Goal: Communication & Community: Connect with others

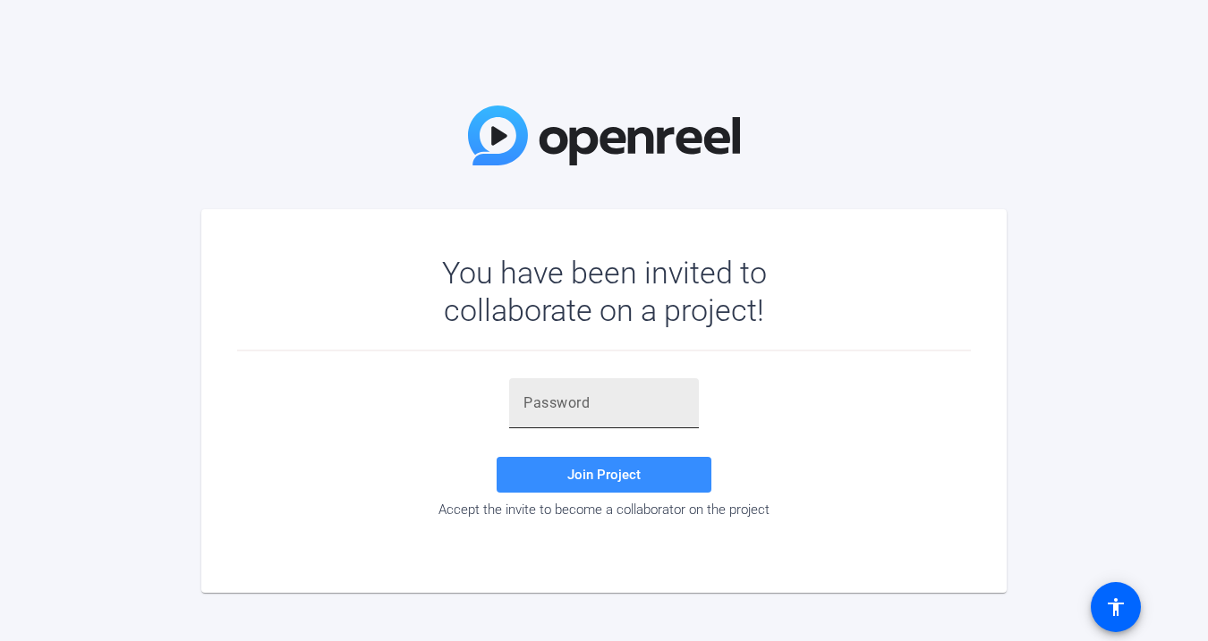
click at [570, 395] on input "text" at bounding box center [603, 403] width 161 height 21
paste input "F6gpJ="
type input "F6gpJ="
click at [607, 470] on span "Join Project" at bounding box center [603, 475] width 73 height 16
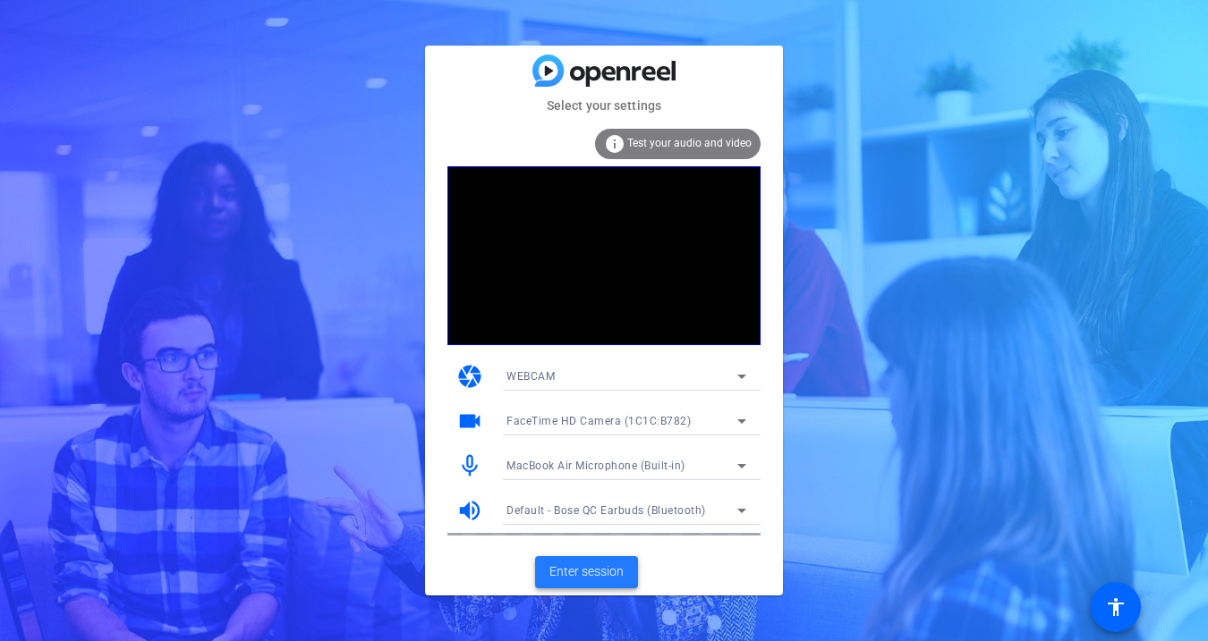
click at [586, 570] on span "Enter session" at bounding box center [586, 572] width 74 height 19
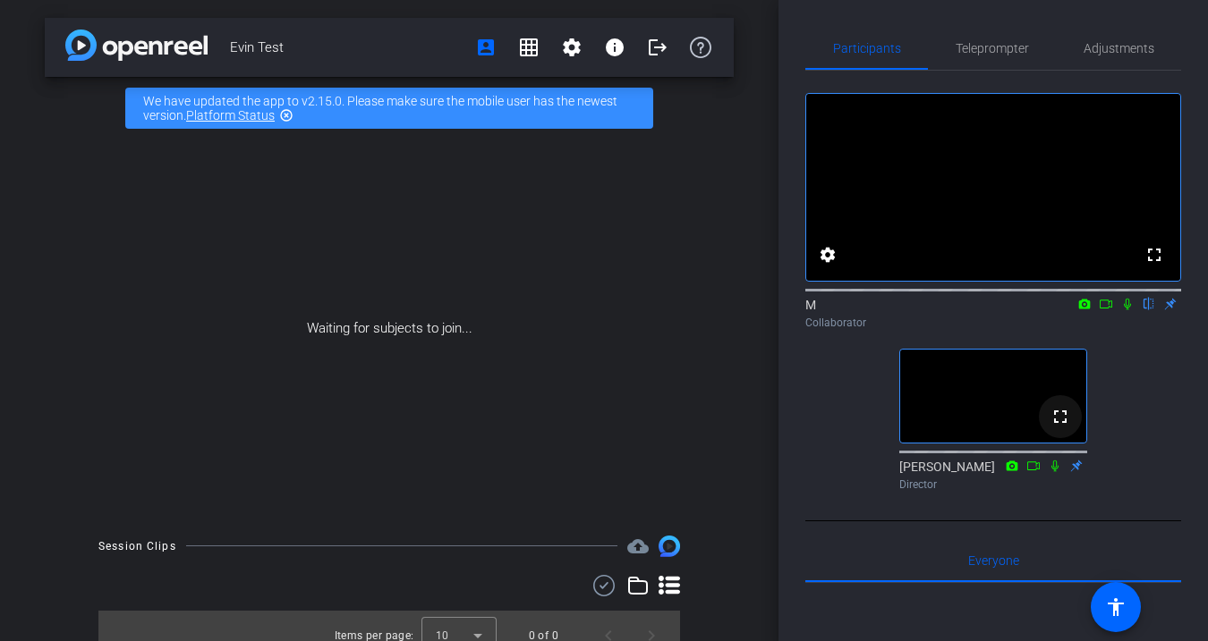
click at [1064, 428] on mat-icon "fullscreen" at bounding box center [1059, 416] width 21 height 21
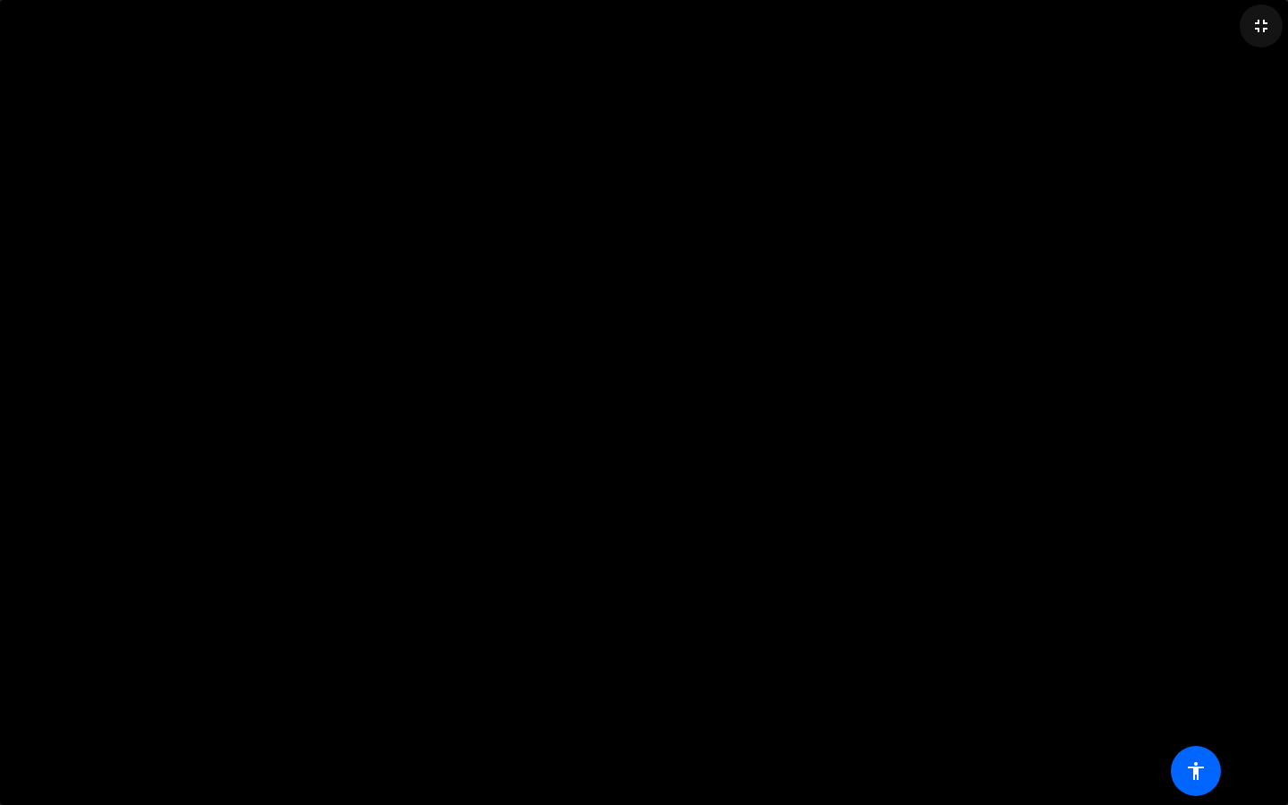
click at [1207, 25] on mat-icon "fullscreen_exit" at bounding box center [1261, 25] width 21 height 21
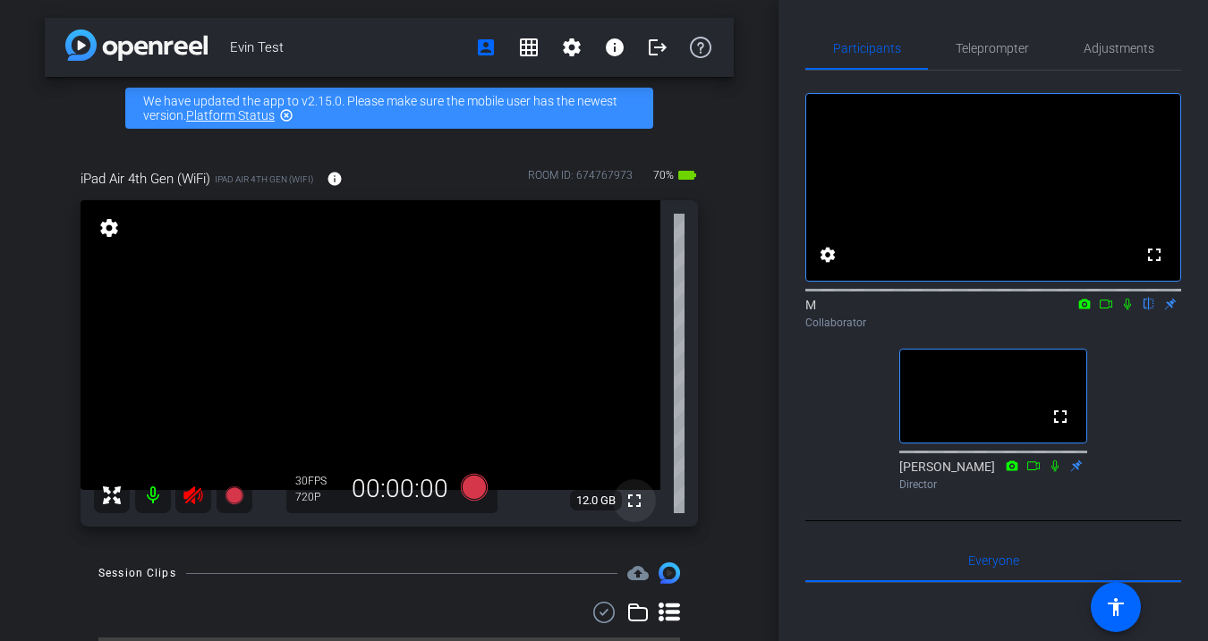
click at [632, 505] on mat-icon "fullscreen" at bounding box center [634, 500] width 21 height 21
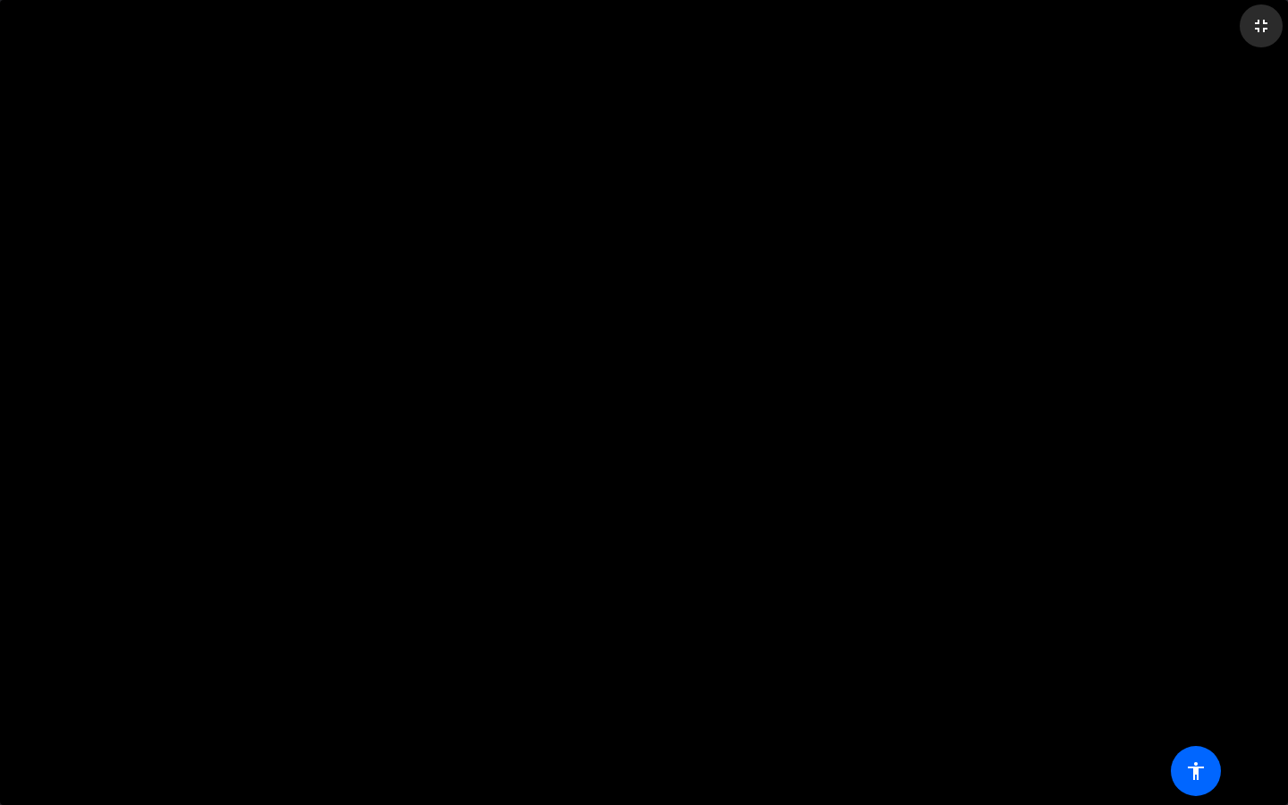
click at [1207, 25] on mat-icon "fullscreen_exit" at bounding box center [1261, 25] width 21 height 21
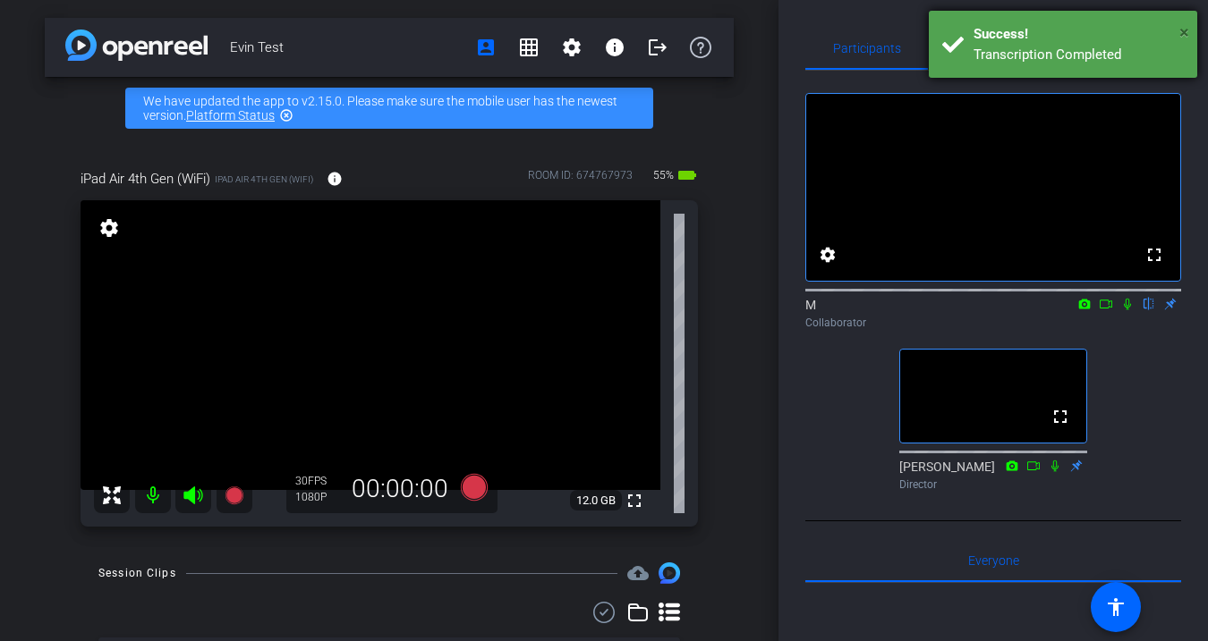
click at [1185, 30] on span "×" at bounding box center [1184, 31] width 10 height 21
